Goal: Task Accomplishment & Management: Complete application form

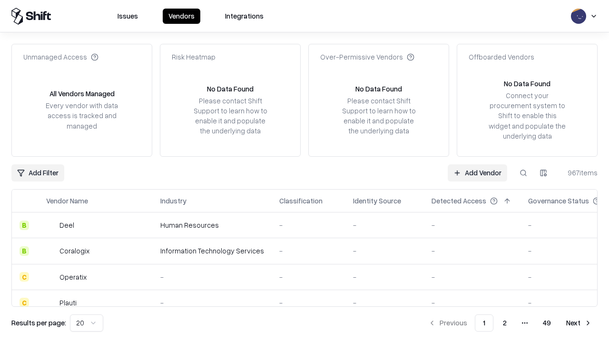
click at [478, 172] on link "Add Vendor" at bounding box center [478, 172] width 60 height 17
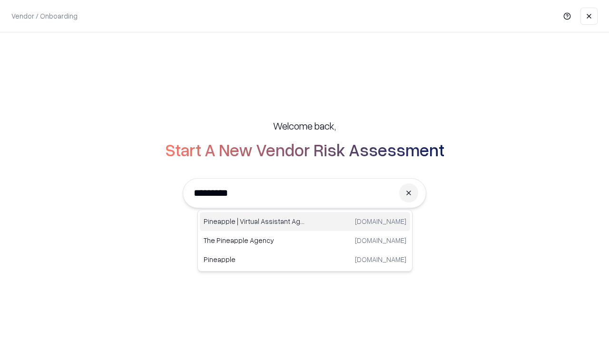
click at [305, 221] on div "Pineapple | Virtual Assistant Agency [DOMAIN_NAME]" at bounding box center [305, 221] width 210 height 19
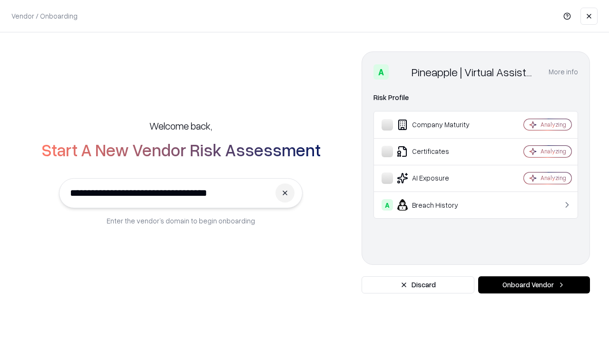
type input "**********"
click at [534, 285] on button "Onboard Vendor" at bounding box center [534, 284] width 112 height 17
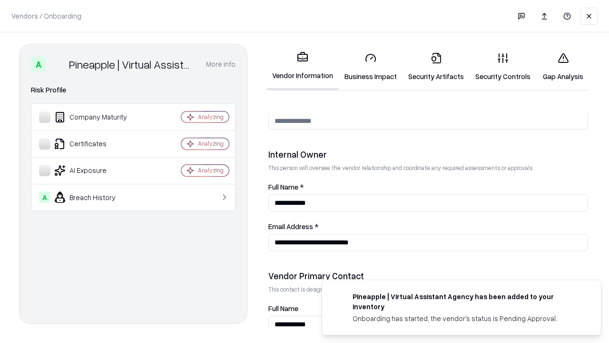
scroll to position [493, 0]
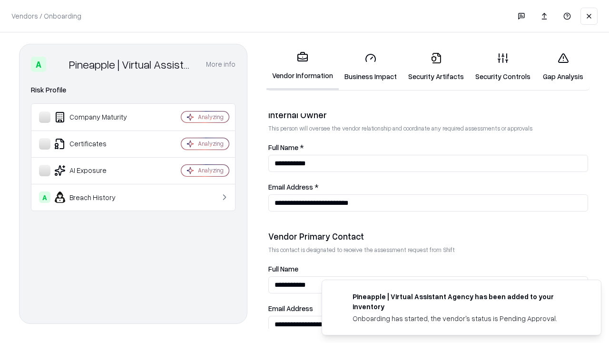
click at [371, 67] on link "Business Impact" at bounding box center [371, 67] width 64 height 44
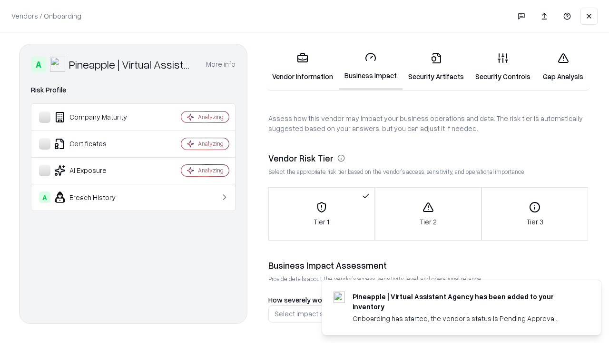
click at [563, 67] on link "Gap Analysis" at bounding box center [564, 67] width 54 height 44
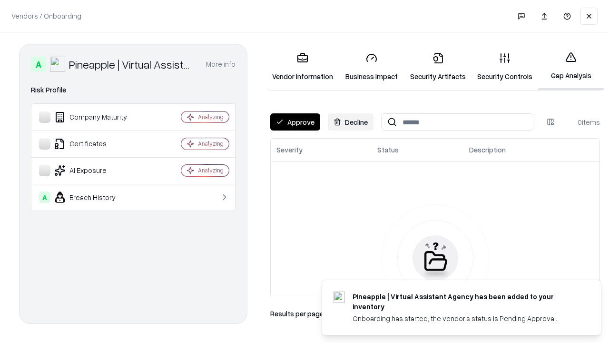
click at [295, 122] on button "Approve" at bounding box center [295, 121] width 50 height 17
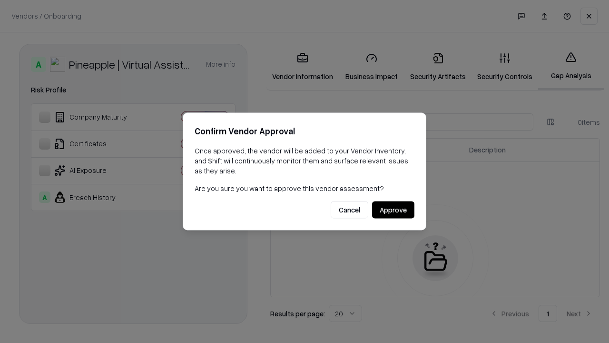
click at [393, 209] on button "Approve" at bounding box center [393, 209] width 42 height 17
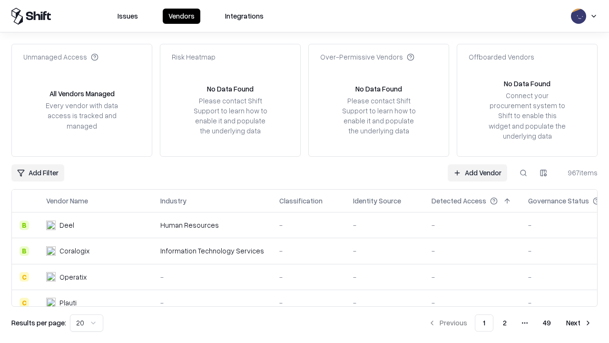
type input "**********"
click at [478, 172] on link "Add Vendor" at bounding box center [478, 172] width 60 height 17
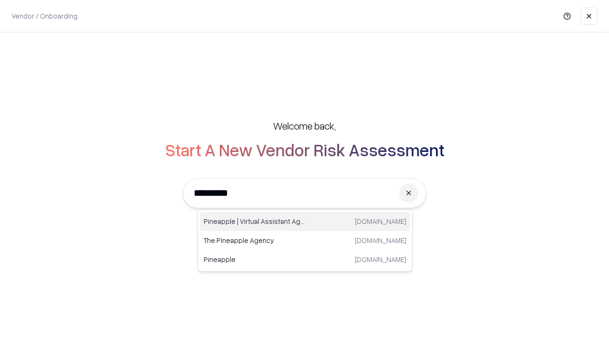
click at [305, 221] on div "Pineapple | Virtual Assistant Agency [DOMAIN_NAME]" at bounding box center [305, 221] width 210 height 19
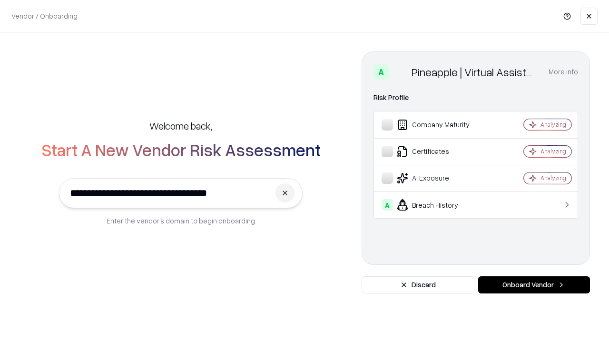
type input "**********"
click at [534, 285] on button "Onboard Vendor" at bounding box center [534, 284] width 112 height 17
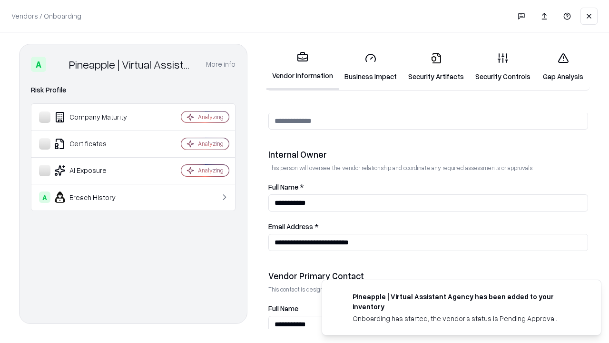
scroll to position [493, 0]
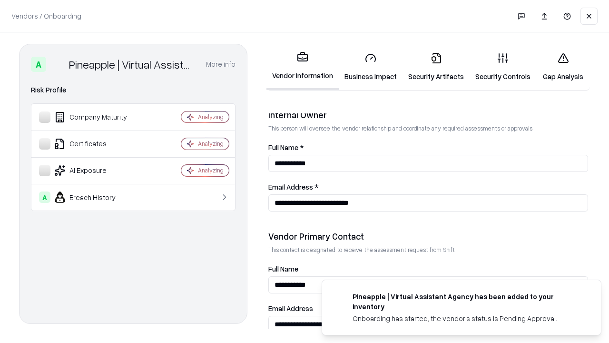
click at [563, 67] on link "Gap Analysis" at bounding box center [564, 67] width 54 height 44
